Goal: Transaction & Acquisition: Purchase product/service

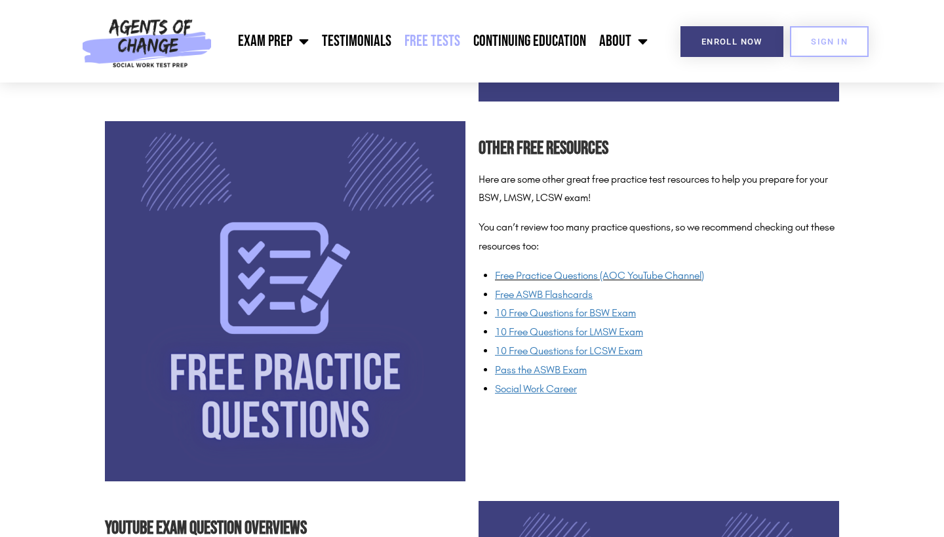
scroll to position [920, 0]
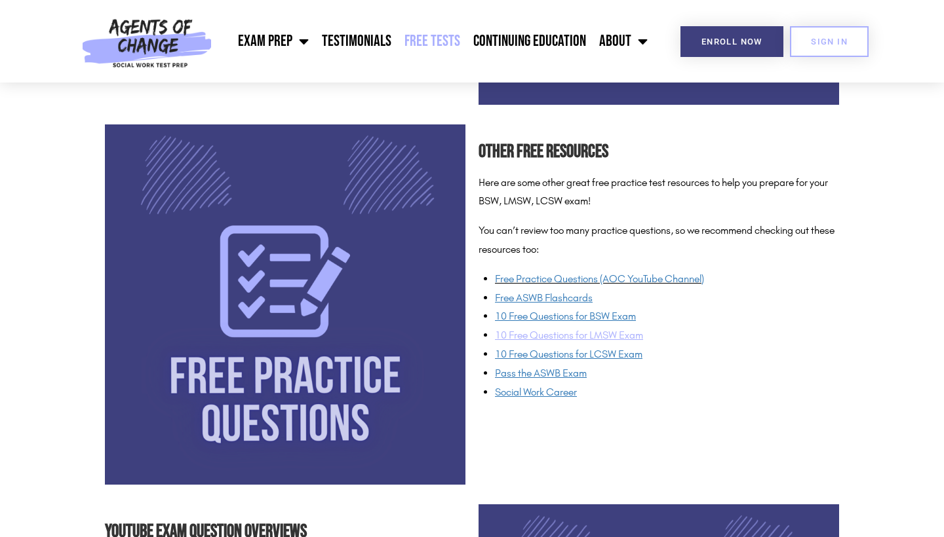
click at [558, 336] on span "10 Free Questions for LMSW Exam" at bounding box center [569, 335] width 148 height 12
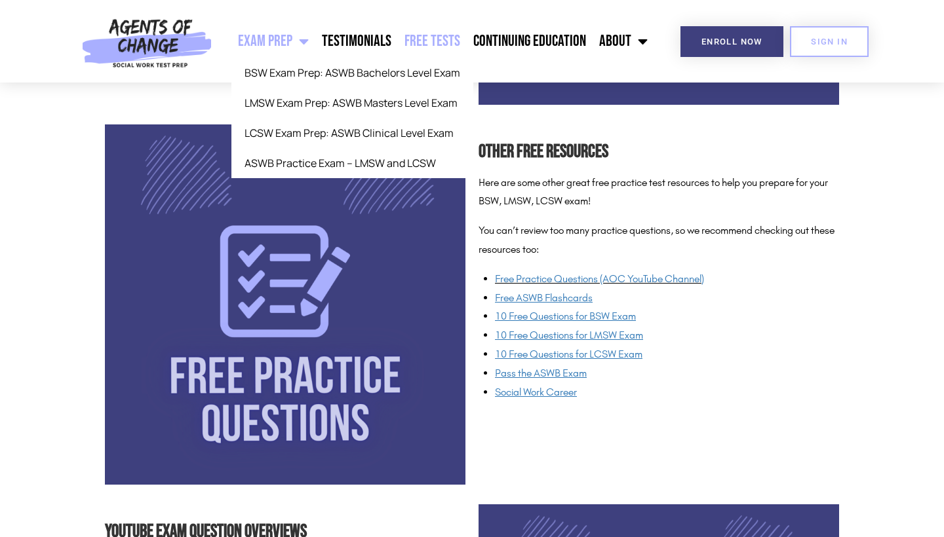
click at [280, 37] on link "Exam Prep" at bounding box center [273, 41] width 84 height 33
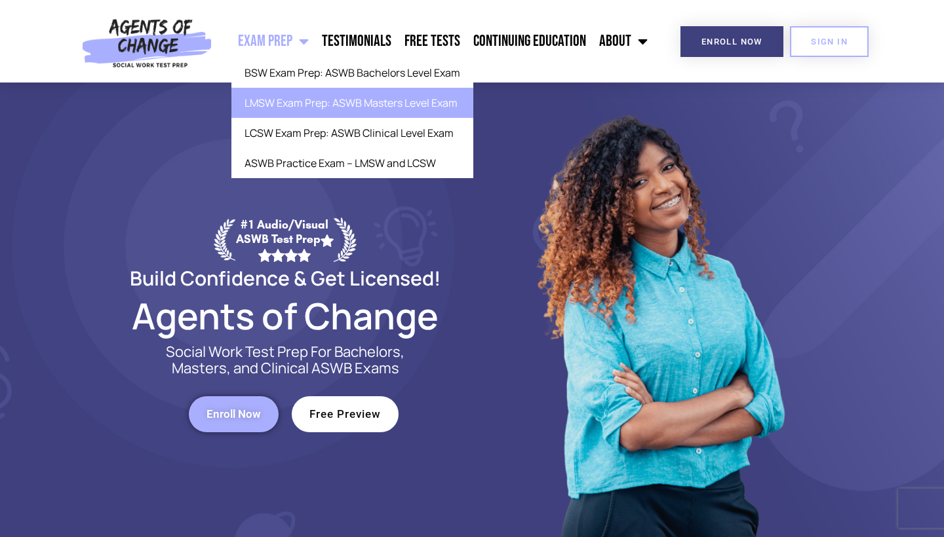
click at [313, 110] on link "LMSW Exam Prep: ASWB Masters Level Exam" at bounding box center [352, 103] width 242 height 30
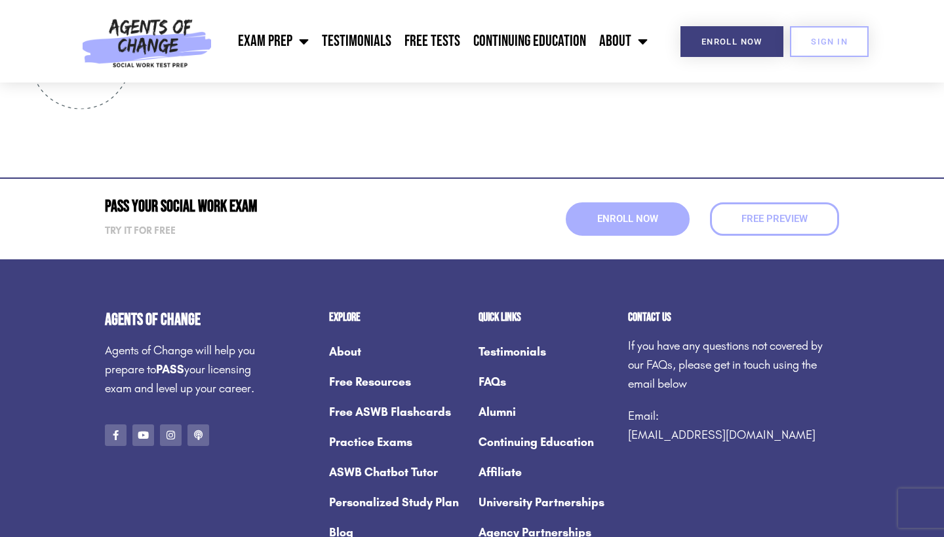
scroll to position [4842, 0]
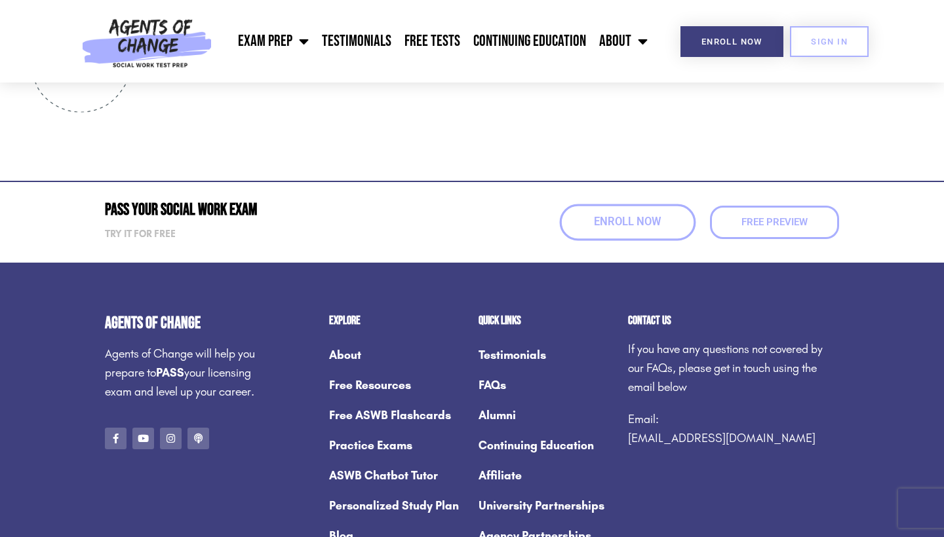
click at [625, 217] on span "Enroll Now" at bounding box center [627, 222] width 67 height 11
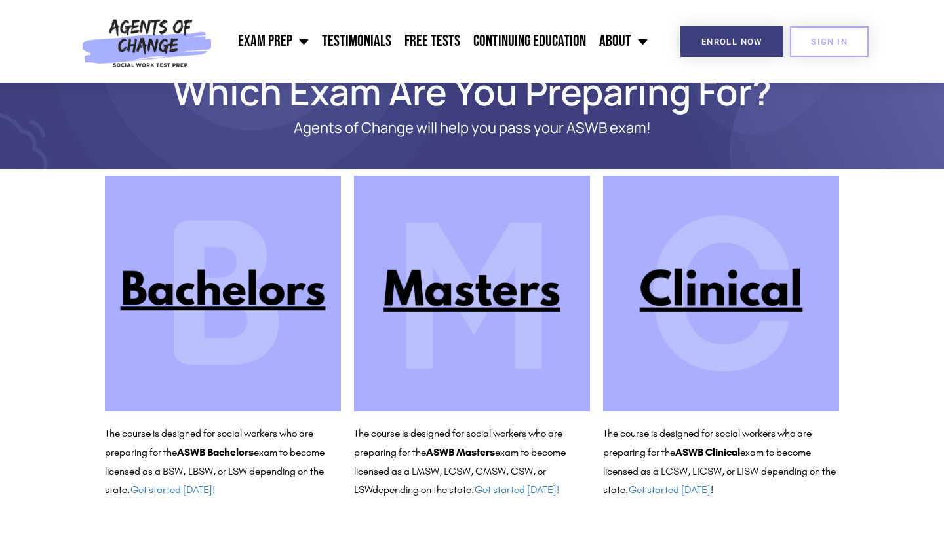
click at [465, 298] on img at bounding box center [472, 294] width 236 height 236
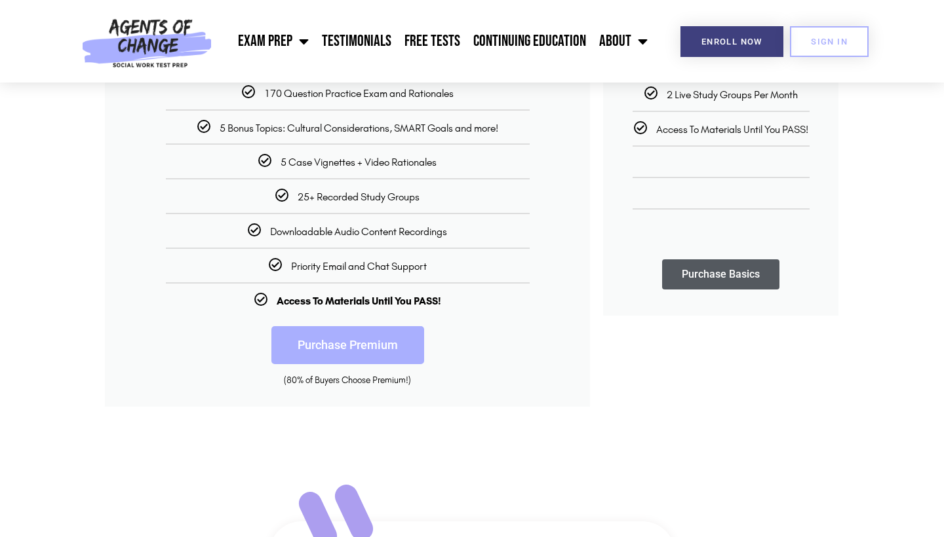
scroll to position [374, 0]
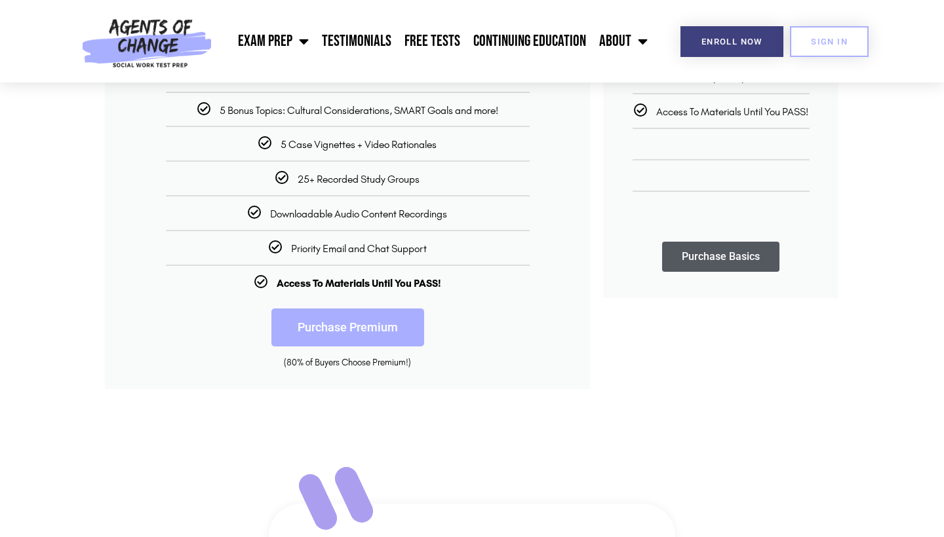
click at [349, 330] on link "Purchase Premium" at bounding box center [347, 328] width 153 height 38
